Goal: Task Accomplishment & Management: Complete application form

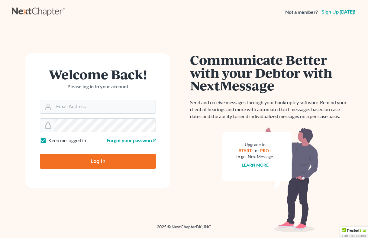
type input "[PERSON_NAME][EMAIL_ADDRESS][DOMAIN_NAME]"
click at [98, 161] on input "Log In" at bounding box center [98, 161] width 116 height 15
type input "Thinking..."
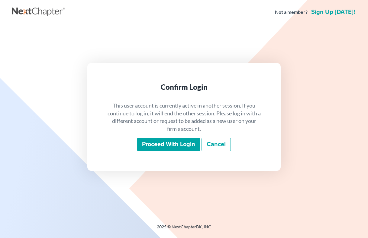
click at [170, 145] on input "Proceed with login" at bounding box center [168, 145] width 63 height 14
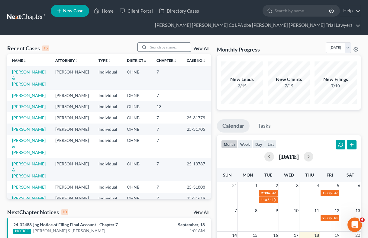
click at [151, 46] on input "search" at bounding box center [169, 47] width 42 height 9
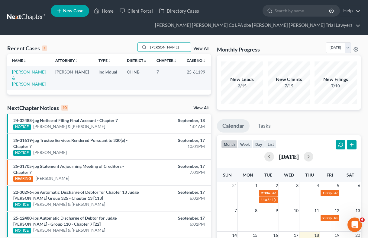
type input "carey"
click at [29, 71] on link "Carey, Michael & Staci" at bounding box center [29, 77] width 34 height 17
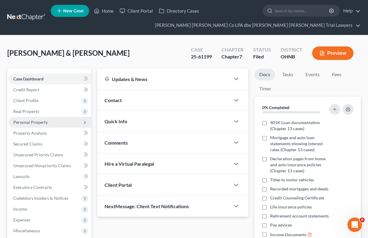
click at [36, 120] on span "Personal Property" at bounding box center [30, 122] width 34 height 5
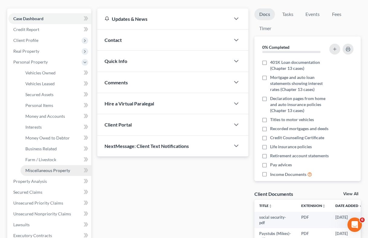
click at [46, 171] on span "Miscellaneous Property" at bounding box center [47, 170] width 45 height 5
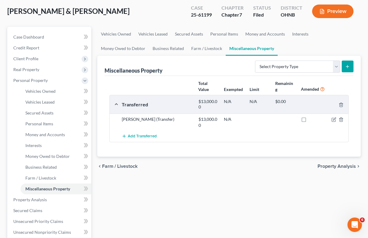
scroll to position [42, 0]
click at [334, 165] on span "Property Analysis" at bounding box center [336, 167] width 38 height 5
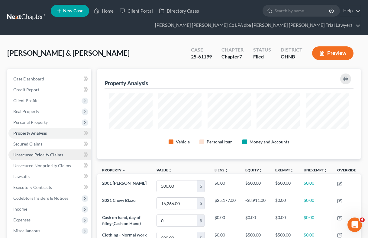
click at [41, 156] on span "Unsecured Priority Claims" at bounding box center [38, 154] width 50 height 5
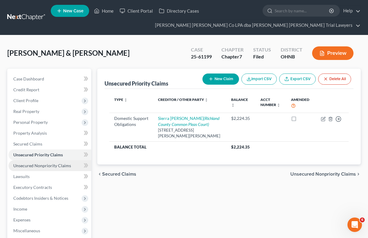
click at [40, 165] on span "Unsecured Nonpriority Claims" at bounding box center [42, 165] width 58 height 5
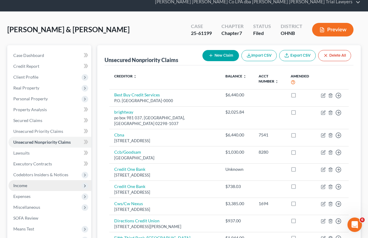
click at [25, 184] on span "Income" at bounding box center [20, 185] width 14 height 5
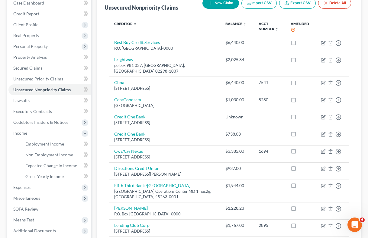
scroll to position [81, 0]
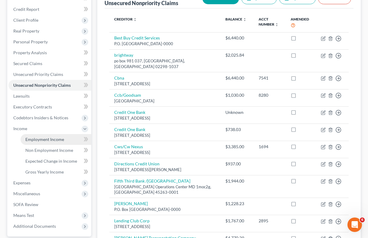
click at [56, 141] on span "Employment Income" at bounding box center [44, 139] width 39 height 5
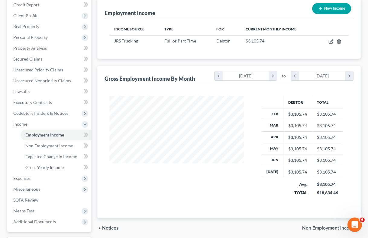
scroll to position [88, 0]
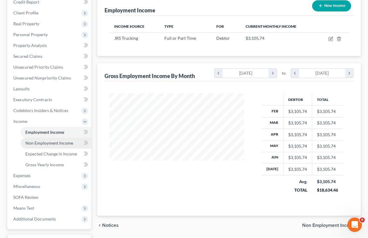
click at [55, 143] on span "Non Employment Income" at bounding box center [49, 143] width 48 height 5
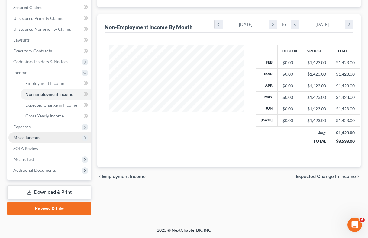
scroll to position [137, 0]
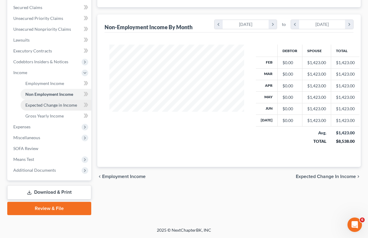
click at [40, 103] on span "Expected Change in Income" at bounding box center [51, 105] width 52 height 5
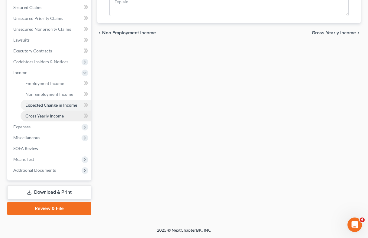
scroll to position [137, 0]
click at [43, 115] on span "Gross Yearly Income" at bounding box center [44, 115] width 38 height 5
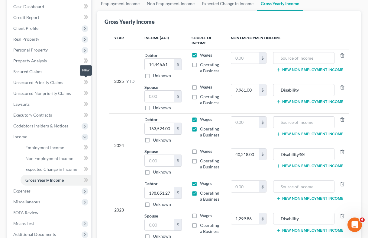
scroll to position [76, 0]
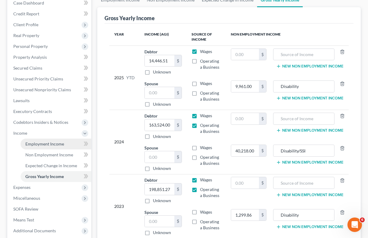
click at [50, 144] on span "Employment Income" at bounding box center [44, 144] width 39 height 5
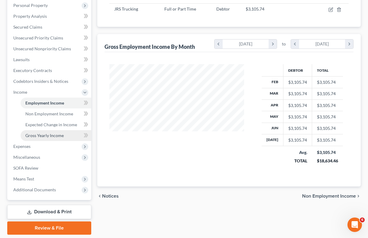
scroll to position [121, 0]
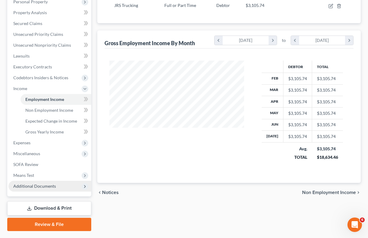
click at [38, 186] on span "Additional Documents" at bounding box center [34, 186] width 43 height 5
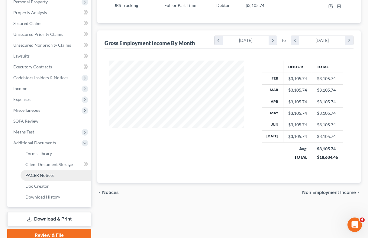
click at [36, 174] on span "PACER Notices" at bounding box center [39, 175] width 29 height 5
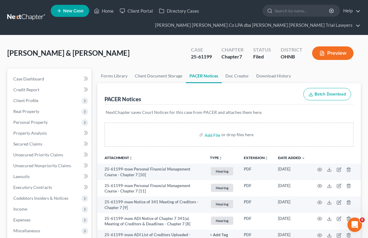
click at [23, 16] on link at bounding box center [26, 17] width 39 height 11
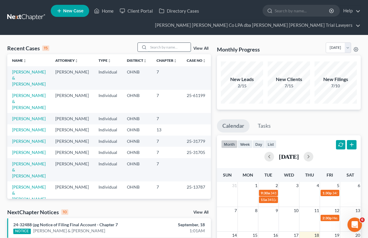
click at [165, 47] on input "search" at bounding box center [169, 47] width 42 height 9
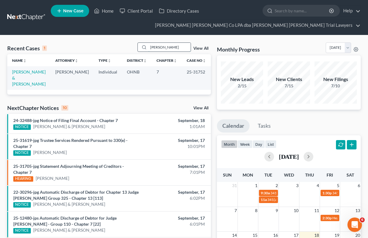
type input "Adkins"
drag, startPoint x: 165, startPoint y: 44, endPoint x: 28, endPoint y: 72, distance: 139.9
click at [28, 72] on link "[PERSON_NAME] & [PERSON_NAME]" at bounding box center [29, 77] width 34 height 17
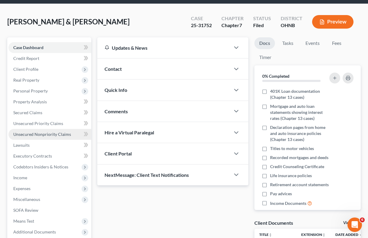
scroll to position [35, 0]
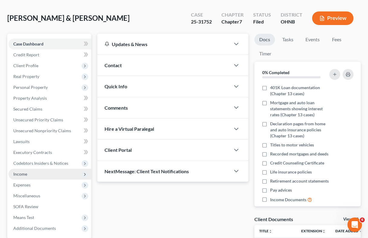
click at [29, 174] on span "Income" at bounding box center [49, 174] width 83 height 11
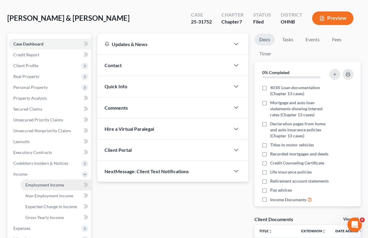
click at [43, 185] on span "Employment Income" at bounding box center [44, 185] width 39 height 5
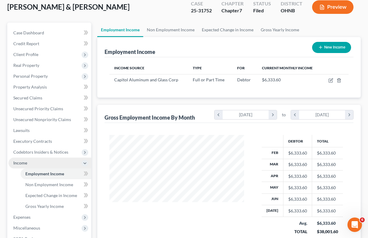
scroll to position [46, 0]
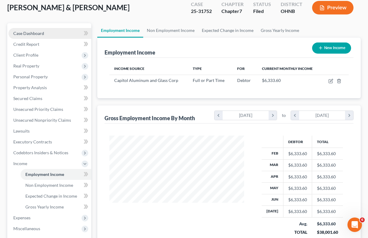
click at [37, 31] on span "Case Dashboard" at bounding box center [28, 33] width 31 height 5
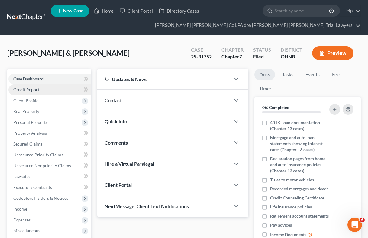
click at [30, 86] on link "Credit Report" at bounding box center [49, 90] width 83 height 11
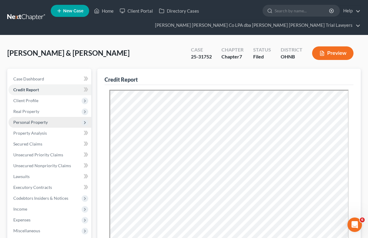
scroll to position [36, 0]
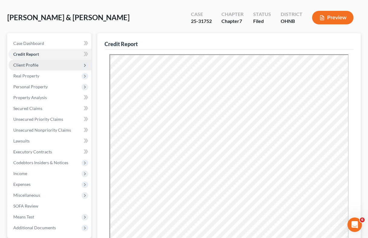
click at [36, 66] on span "Client Profile" at bounding box center [25, 64] width 25 height 5
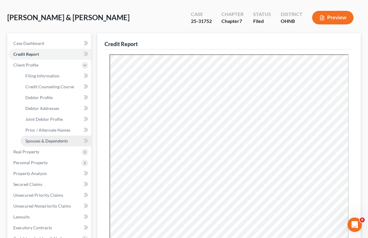
click at [40, 142] on span "Spouses & Dependents" at bounding box center [46, 141] width 43 height 5
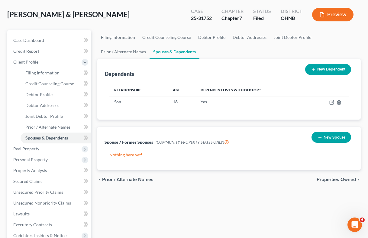
scroll to position [56, 0]
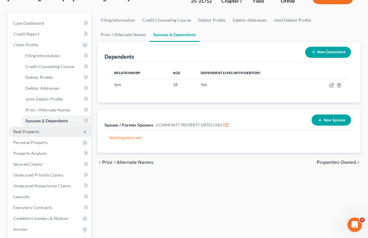
click at [45, 132] on span "Real Property" at bounding box center [49, 131] width 83 height 11
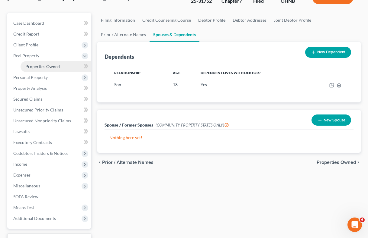
click at [58, 66] on span "Properties Owned" at bounding box center [42, 66] width 34 height 5
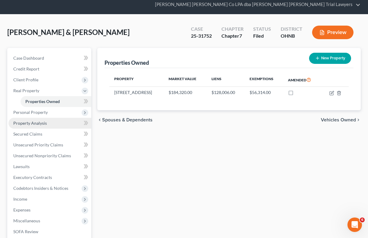
scroll to position [29, 0]
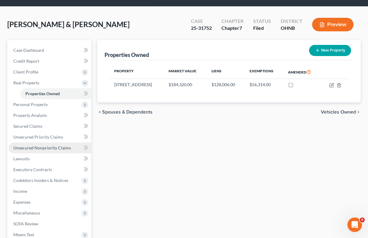
click at [46, 148] on span "Unsecured Nonpriority Claims" at bounding box center [42, 147] width 58 height 5
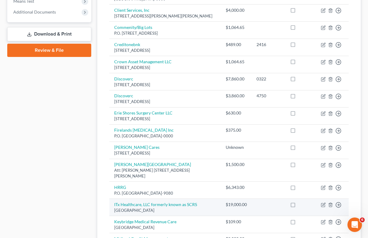
scroll to position [248, 0]
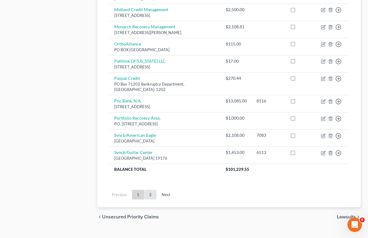
click at [150, 190] on link "2" at bounding box center [150, 195] width 12 height 10
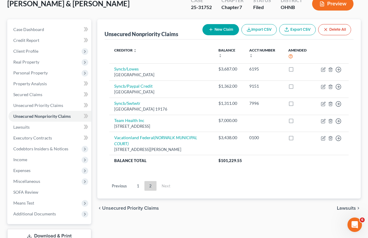
scroll to position [46, 0]
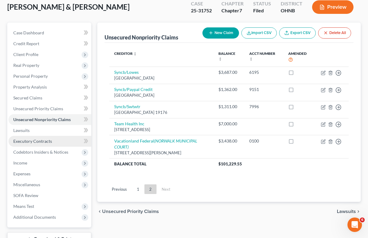
click at [38, 141] on span "Executory Contracts" at bounding box center [32, 141] width 39 height 5
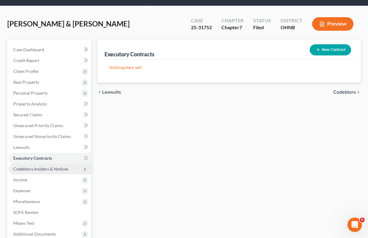
scroll to position [28, 0]
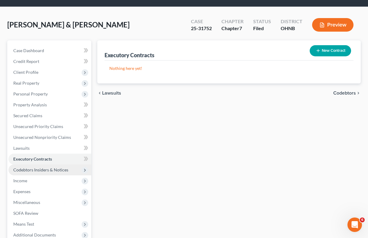
click at [38, 170] on span "Codebtors Insiders & Notices" at bounding box center [40, 170] width 55 height 5
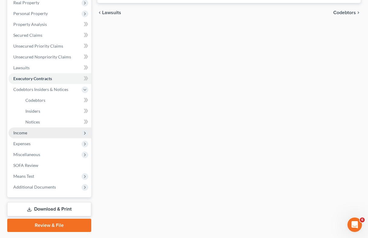
scroll to position [110, 0]
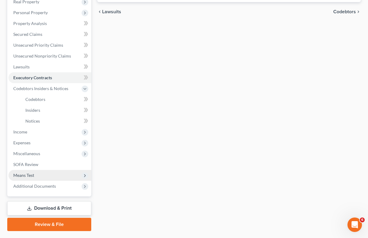
click at [31, 174] on span "Means Test" at bounding box center [23, 175] width 21 height 5
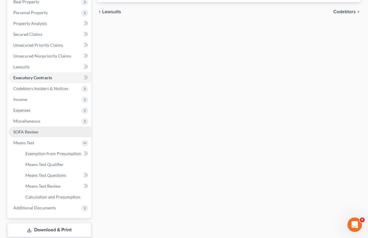
click at [36, 132] on span "SOFA Review" at bounding box center [25, 131] width 25 height 5
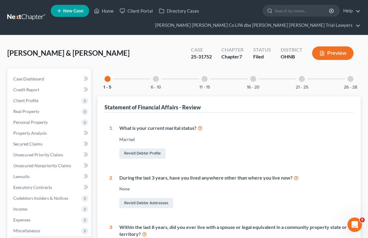
click at [158, 80] on div at bounding box center [156, 79] width 6 height 6
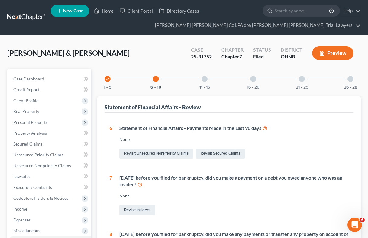
click at [206, 79] on div at bounding box center [204, 79] width 6 height 6
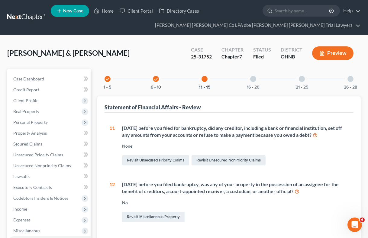
click at [254, 80] on div at bounding box center [253, 79] width 6 height 6
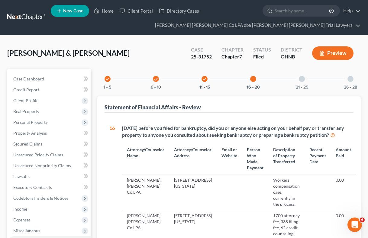
click at [302, 79] on div at bounding box center [302, 79] width 6 height 6
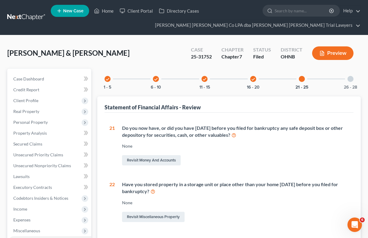
click at [351, 79] on div at bounding box center [350, 79] width 6 height 6
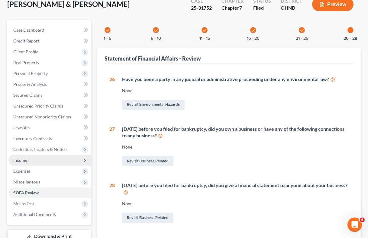
scroll to position [51, 0]
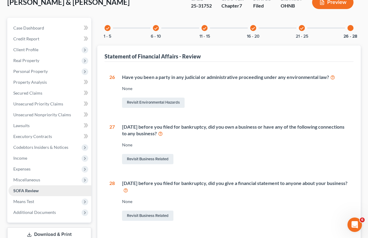
click at [25, 190] on span "SOFA Review" at bounding box center [25, 190] width 25 height 5
click at [302, 27] on icon "check" at bounding box center [301, 28] width 4 height 4
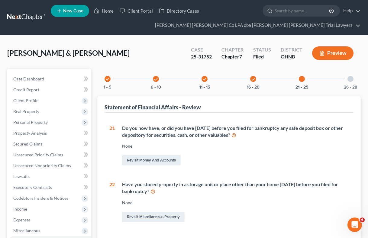
scroll to position [0, 0]
click at [254, 78] on icon "check" at bounding box center [253, 79] width 4 height 4
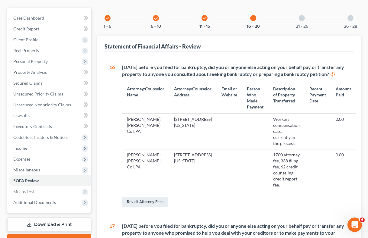
scroll to position [27, 0]
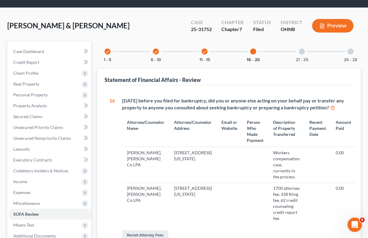
click at [301, 53] on div at bounding box center [302, 52] width 6 height 6
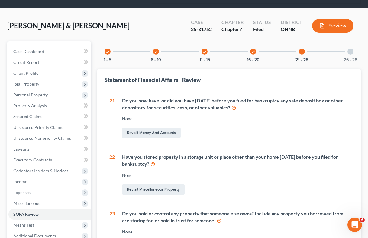
click at [353, 52] on div at bounding box center [350, 52] width 6 height 6
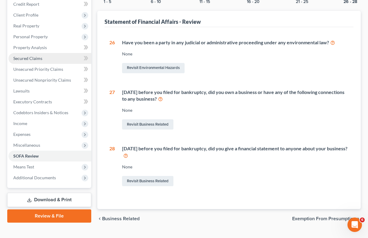
scroll to position [86, 0]
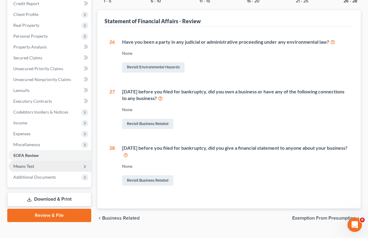
click at [30, 166] on span "Means Test" at bounding box center [23, 166] width 21 height 5
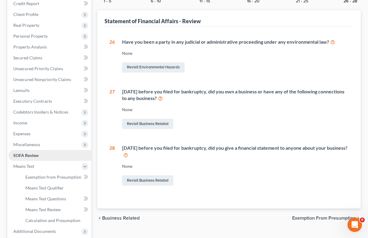
click at [32, 156] on span "SOFA Review" at bounding box center [25, 155] width 25 height 5
click at [42, 156] on link "SOFA Review" at bounding box center [49, 155] width 83 height 11
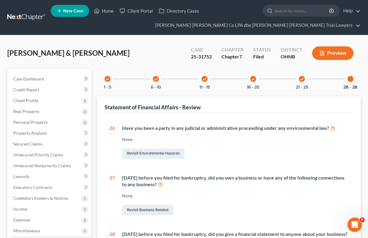
scroll to position [0, 0]
click at [109, 79] on icon "check" at bounding box center [107, 79] width 4 height 4
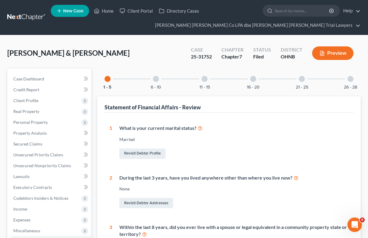
click at [155, 80] on div at bounding box center [156, 79] width 6 height 6
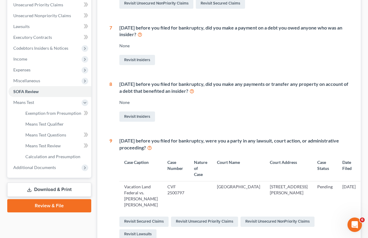
scroll to position [150, 0]
click at [62, 113] on span "Exemption from Presumption" at bounding box center [53, 113] width 56 height 5
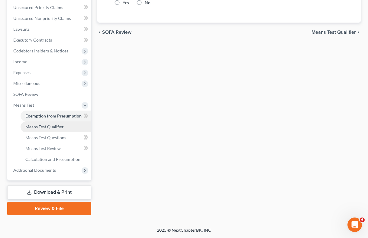
click at [46, 128] on span "Means Test Qualifier" at bounding box center [44, 126] width 38 height 5
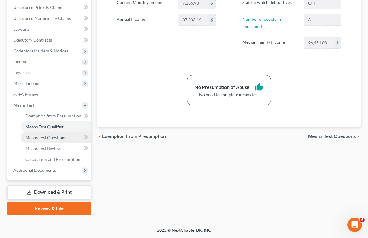
click at [57, 139] on span "Means Test Questions" at bounding box center [45, 137] width 41 height 5
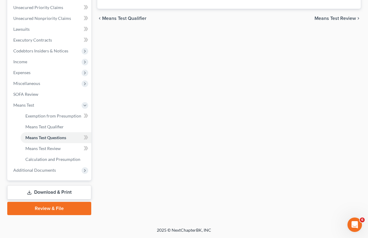
scroll to position [148, 0]
click at [65, 149] on link "Means Test Review" at bounding box center [56, 148] width 71 height 11
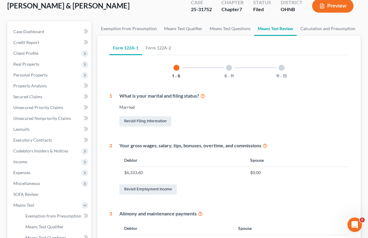
scroll to position [48, 0]
click at [229, 69] on div at bounding box center [229, 68] width 6 height 6
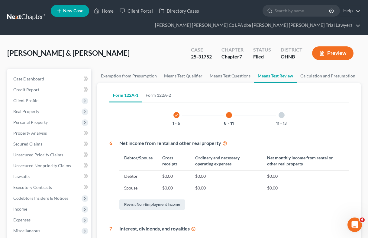
scroll to position [0, 0]
click at [282, 115] on div at bounding box center [281, 115] width 6 height 6
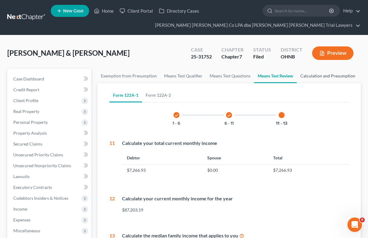
click at [325, 76] on link "Calculation and Presumption" at bounding box center [327, 76] width 62 height 14
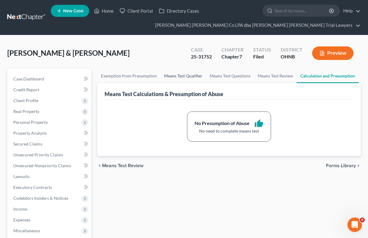
click at [183, 74] on link "Means Test Qualifier" at bounding box center [183, 76] width 46 height 14
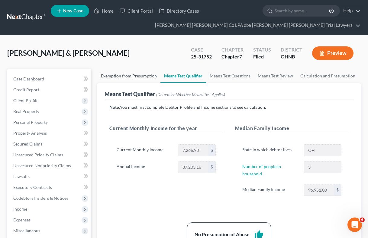
click at [133, 75] on link "Exemption from Presumption" at bounding box center [128, 76] width 63 height 14
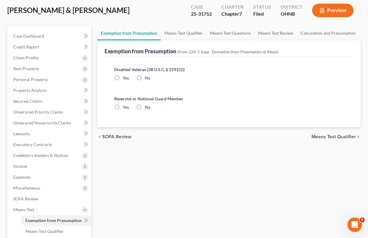
scroll to position [43, 0]
click at [181, 32] on link "Means Test Qualifier" at bounding box center [184, 33] width 46 height 14
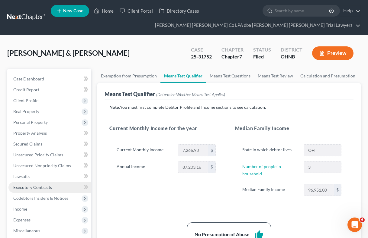
scroll to position [10, 0]
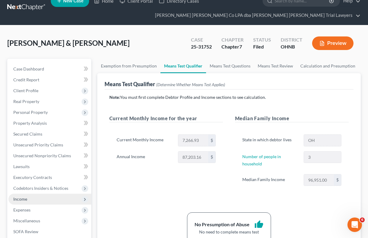
click at [18, 200] on span "Income" at bounding box center [20, 199] width 14 height 5
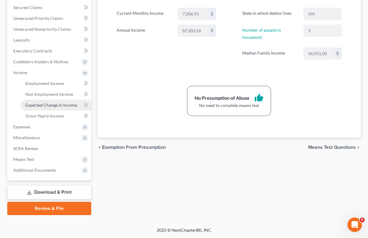
scroll to position [137, 0]
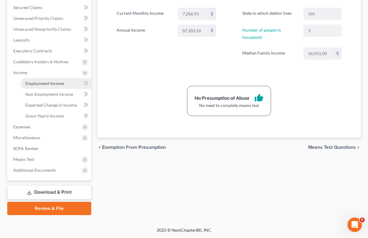
click at [56, 84] on span "Employment Income" at bounding box center [44, 83] width 39 height 5
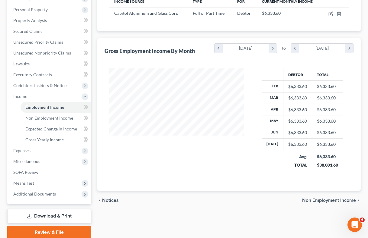
scroll to position [114, 0]
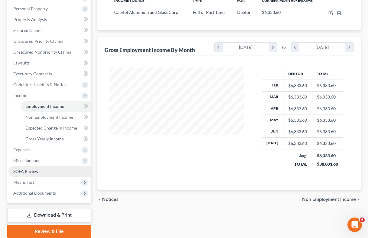
click at [21, 172] on span "SOFA Review" at bounding box center [25, 171] width 25 height 5
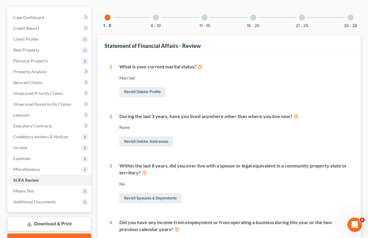
scroll to position [61, 0]
click at [156, 16] on div at bounding box center [156, 18] width 6 height 6
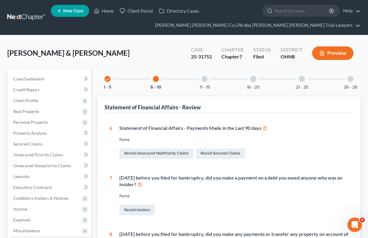
scroll to position [0, 0]
click at [205, 78] on div at bounding box center [204, 79] width 6 height 6
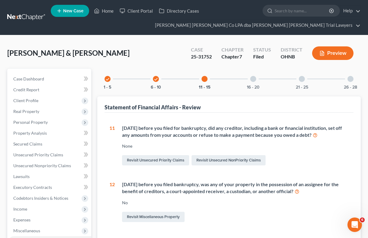
click at [254, 82] on div "16 - 20" at bounding box center [253, 79] width 21 height 21
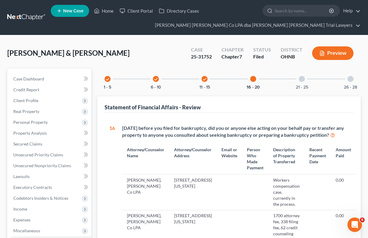
click at [302, 82] on div "21 - 25" at bounding box center [301, 79] width 21 height 21
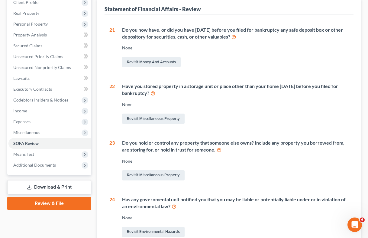
scroll to position [48, 0]
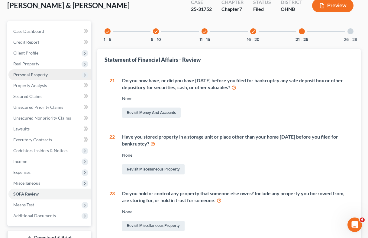
click at [31, 73] on span "Personal Property" at bounding box center [30, 74] width 34 height 5
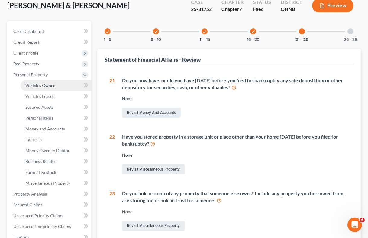
click at [46, 85] on span "Vehicles Owned" at bounding box center [40, 85] width 30 height 5
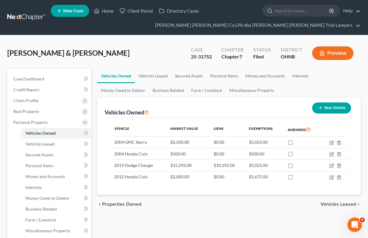
click at [30, 16] on link at bounding box center [26, 17] width 39 height 11
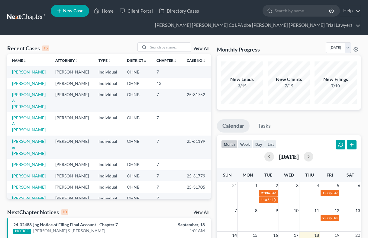
click at [21, 109] on td "[PERSON_NAME] & [PERSON_NAME]" at bounding box center [28, 100] width 43 height 23
click at [17, 108] on link "[PERSON_NAME] & [PERSON_NAME]" at bounding box center [29, 100] width 34 height 17
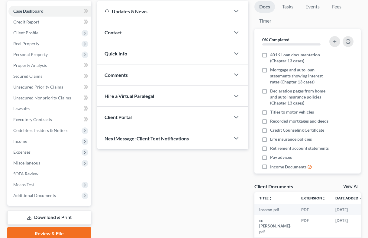
scroll to position [69, 0]
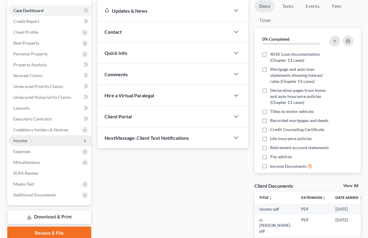
click at [40, 142] on span "Income" at bounding box center [49, 141] width 83 height 11
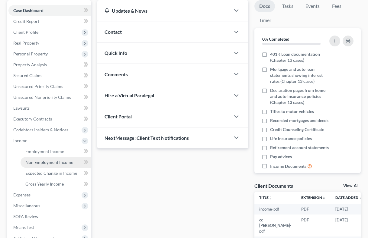
click at [57, 160] on span "Non Employment Income" at bounding box center [49, 162] width 48 height 5
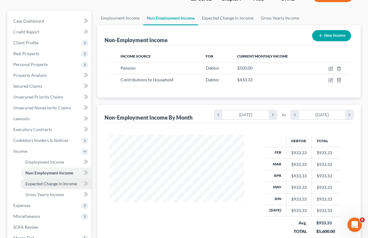
click at [59, 183] on span "Expected Change in Income" at bounding box center [51, 183] width 52 height 5
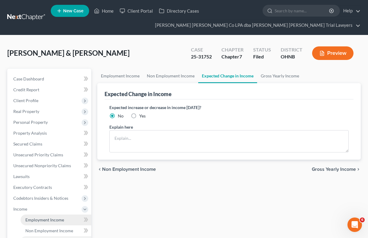
scroll to position [39, 0]
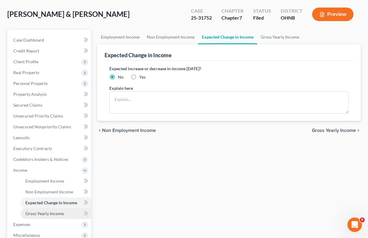
click at [34, 217] on link "Gross Yearly Income" at bounding box center [56, 214] width 71 height 11
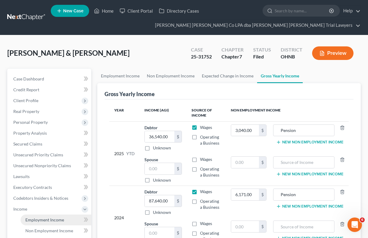
click at [31, 219] on span "Employment Income" at bounding box center [44, 220] width 39 height 5
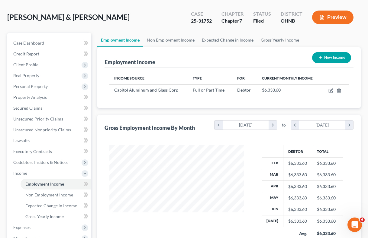
scroll to position [42, 0]
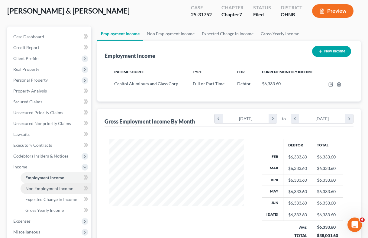
click at [53, 189] on span "Non Employment Income" at bounding box center [49, 188] width 48 height 5
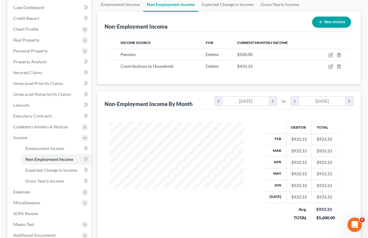
scroll to position [88, 0]
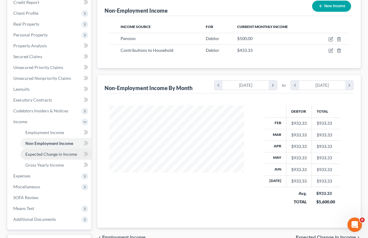
click at [64, 155] on span "Expected Change in Income" at bounding box center [51, 154] width 52 height 5
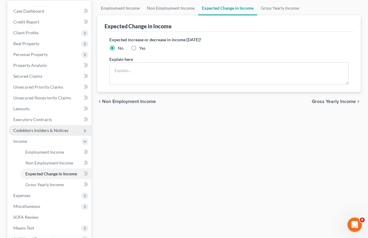
scroll to position [84, 0]
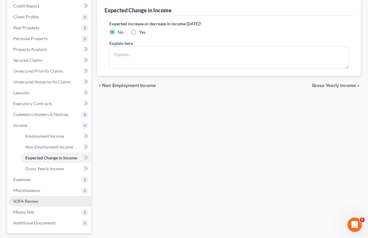
click at [29, 200] on span "SOFA Review" at bounding box center [25, 201] width 25 height 5
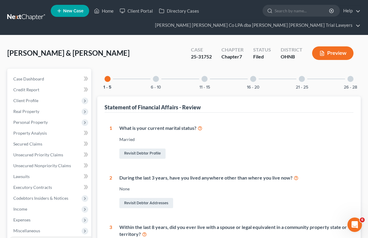
click at [157, 78] on div at bounding box center [156, 79] width 6 height 6
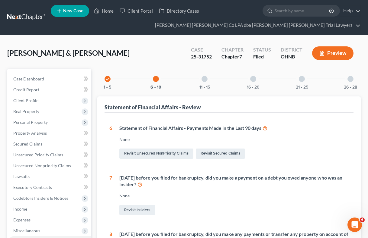
click at [305, 139] on div "None" at bounding box center [233, 140] width 229 height 6
click at [35, 77] on span "Case Dashboard" at bounding box center [28, 78] width 31 height 5
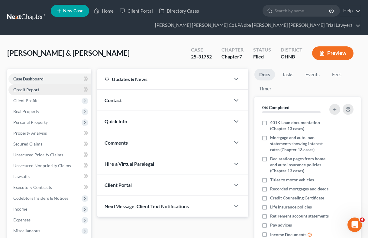
click at [30, 89] on span "Credit Report" at bounding box center [26, 89] width 26 height 5
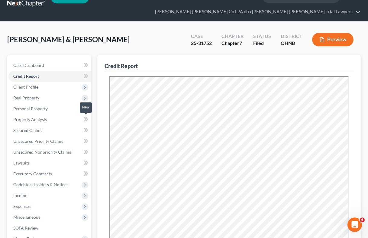
scroll to position [14, 0]
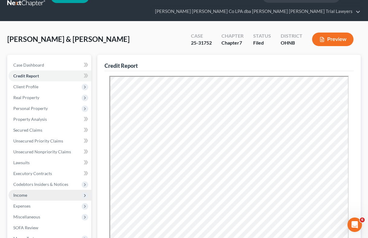
click at [28, 195] on span "Income" at bounding box center [49, 195] width 83 height 11
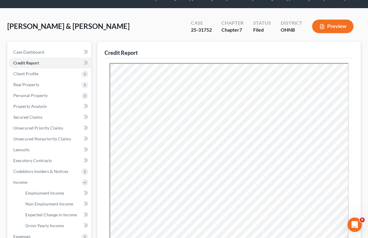
scroll to position [11, 0]
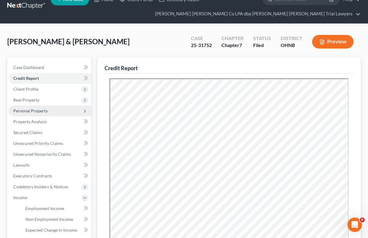
click at [31, 110] on span "Personal Property" at bounding box center [30, 110] width 34 height 5
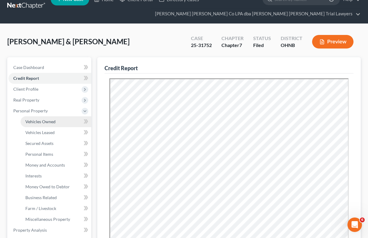
click at [36, 123] on span "Vehicles Owned" at bounding box center [40, 121] width 30 height 5
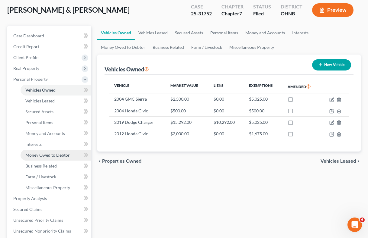
scroll to position [61, 0]
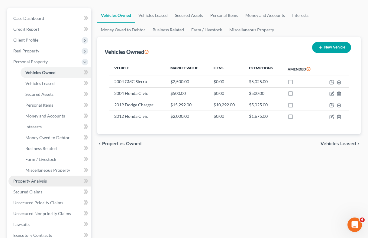
click at [35, 181] on span "Property Analysis" at bounding box center [30, 181] width 34 height 5
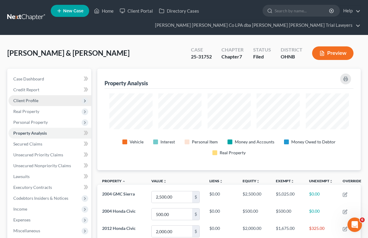
click at [26, 100] on span "Client Profile" at bounding box center [25, 100] width 25 height 5
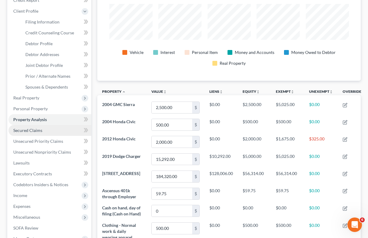
scroll to position [99, 0]
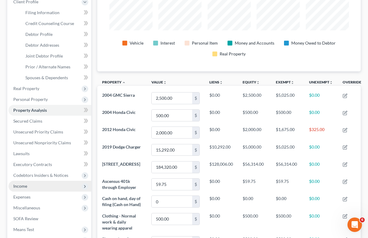
click at [18, 187] on span "Income" at bounding box center [20, 186] width 14 height 5
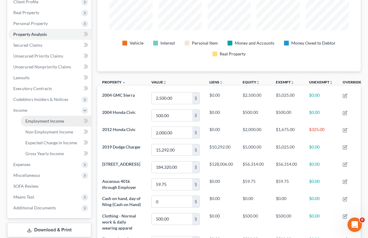
click at [40, 122] on span "Employment Income" at bounding box center [44, 121] width 39 height 5
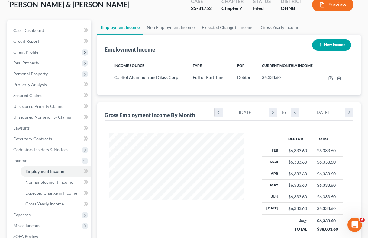
scroll to position [53, 0]
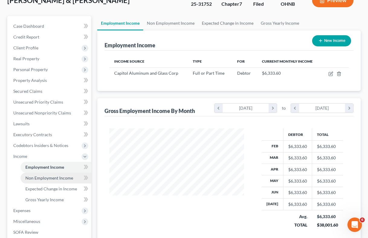
click at [54, 179] on span "Non Employment Income" at bounding box center [49, 178] width 48 height 5
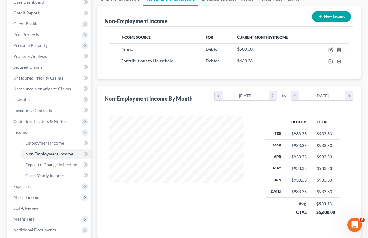
scroll to position [80, 0]
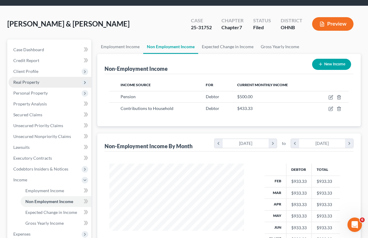
click at [29, 81] on span "Real Property" at bounding box center [26, 82] width 26 height 5
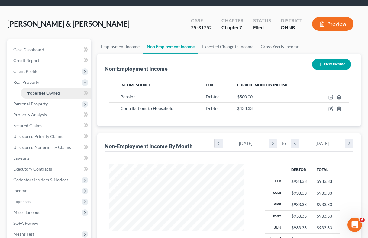
click at [42, 92] on span "Properties Owned" at bounding box center [42, 93] width 34 height 5
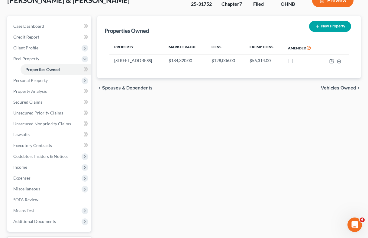
scroll to position [48, 0]
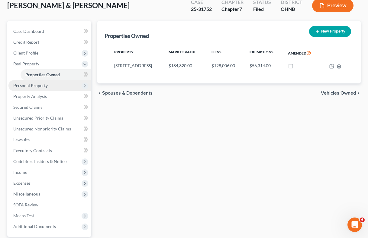
click at [37, 87] on span "Personal Property" at bounding box center [30, 85] width 34 height 5
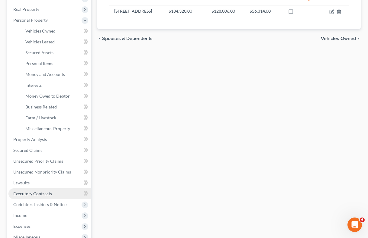
scroll to position [122, 0]
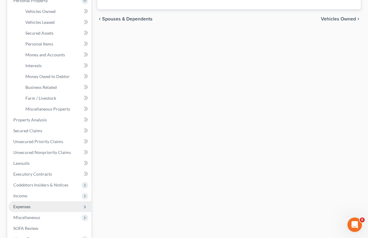
click at [24, 206] on span "Expenses" at bounding box center [21, 206] width 17 height 5
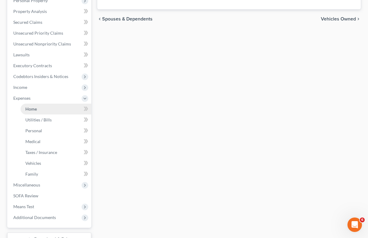
click at [29, 110] on span "Home" at bounding box center [30, 109] width 11 height 5
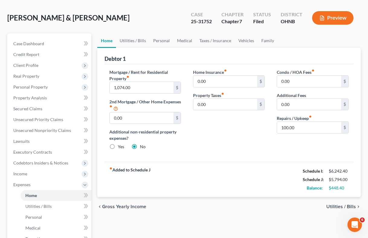
scroll to position [35, 0]
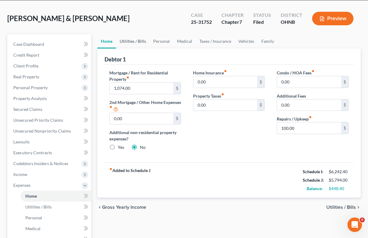
click at [128, 40] on link "Utilities / Bills" at bounding box center [133, 41] width 34 height 14
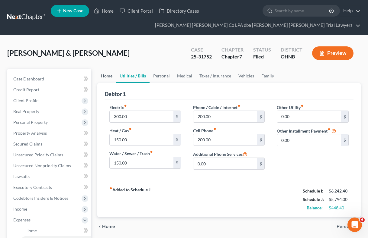
click at [107, 75] on link "Home" at bounding box center [106, 76] width 19 height 14
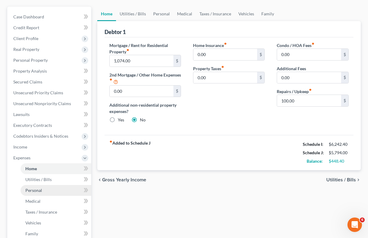
scroll to position [60, 0]
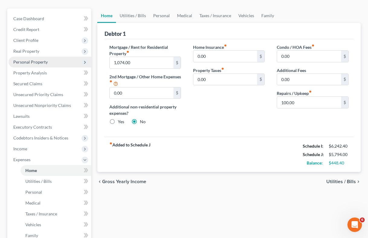
click at [26, 62] on span "Personal Property" at bounding box center [30, 61] width 34 height 5
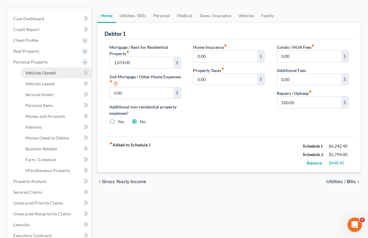
click at [36, 71] on span "Vehicles Owned" at bounding box center [40, 72] width 30 height 5
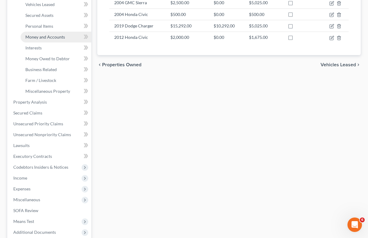
scroll to position [142, 0]
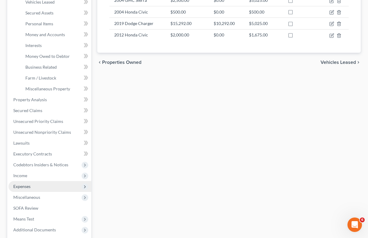
click at [25, 186] on span "Expenses" at bounding box center [21, 186] width 17 height 5
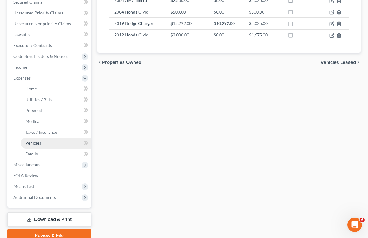
click at [36, 144] on span "Vehicles" at bounding box center [33, 143] width 16 height 5
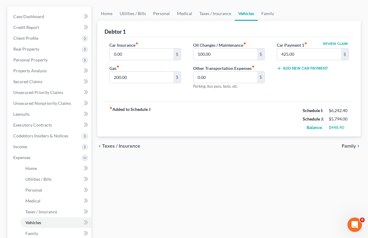
scroll to position [69, 0]
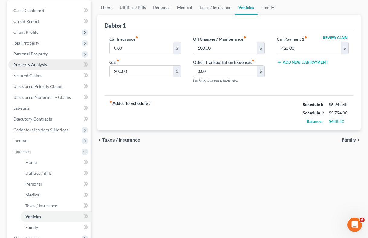
click at [39, 66] on span "Property Analysis" at bounding box center [30, 64] width 34 height 5
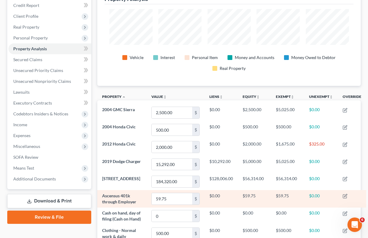
scroll to position [85, 0]
